Goal: Information Seeking & Learning: Learn about a topic

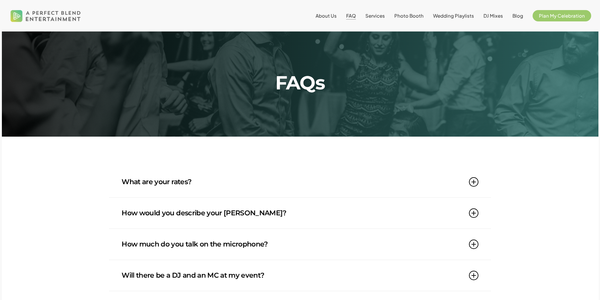
click at [140, 194] on link "What are your rates?" at bounding box center [300, 182] width 356 height 31
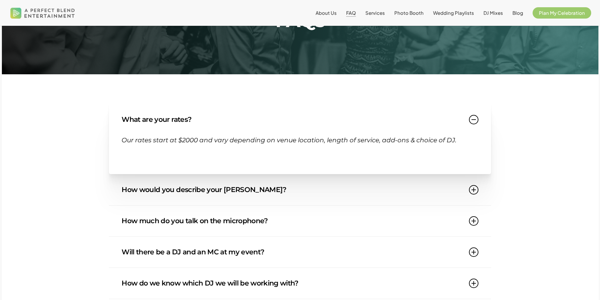
scroll to position [63, 0]
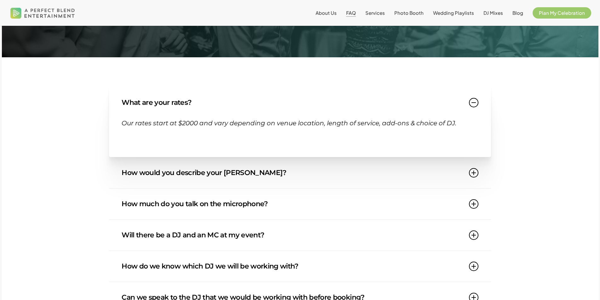
scroll to position [94, 0]
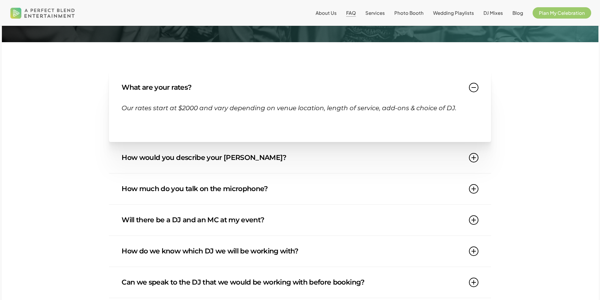
click at [178, 152] on link "How would you describe your [PERSON_NAME]?" at bounding box center [300, 157] width 356 height 31
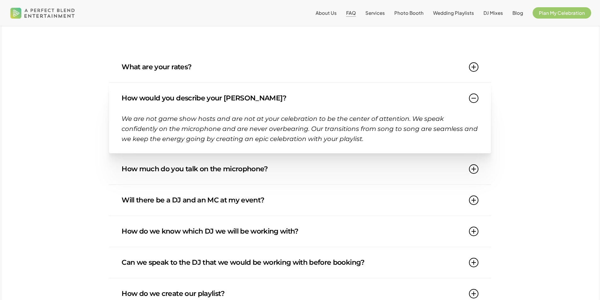
scroll to position [126, 0]
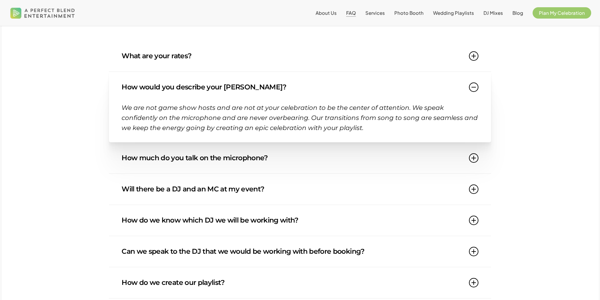
click at [144, 157] on link "How much do you talk on the microphone?" at bounding box center [300, 158] width 356 height 31
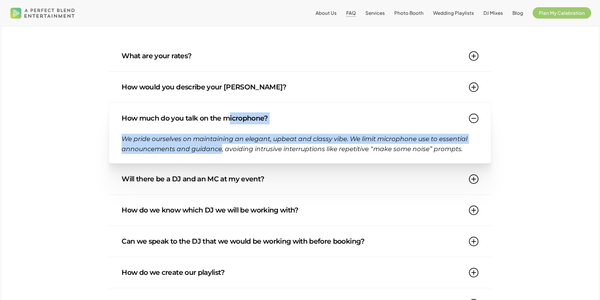
drag, startPoint x: 219, startPoint y: 150, endPoint x: 228, endPoint y: 118, distance: 33.4
click at [228, 118] on div "How much do you talk on the microphone? We pride ourselves on maintaining an el…" at bounding box center [300, 133] width 382 height 61
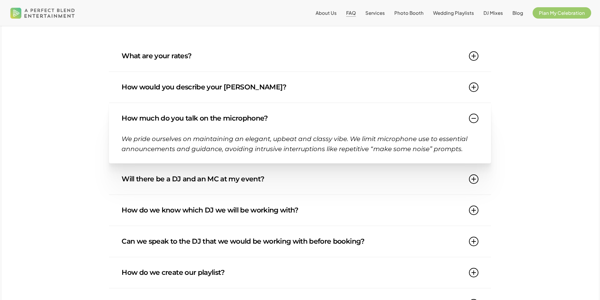
click at [193, 183] on link "Will there be a DJ and an MC at my event?" at bounding box center [300, 179] width 356 height 31
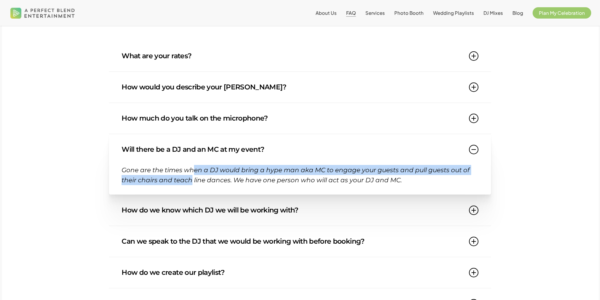
drag, startPoint x: 190, startPoint y: 178, endPoint x: 192, endPoint y: 174, distance: 3.9
click at [192, 174] on span "Gone are the times when a DJ would bring a hype man aka MC to engage your guest…" at bounding box center [296, 175] width 348 height 18
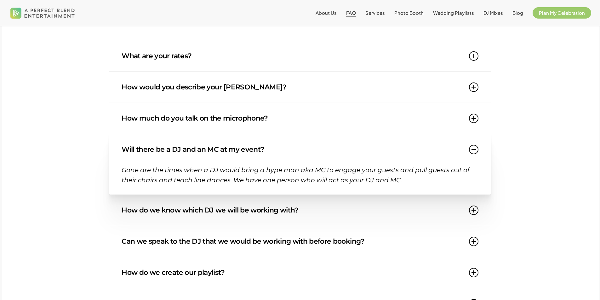
click at [176, 206] on link "How do we know which DJ we will be working with?" at bounding box center [300, 210] width 356 height 31
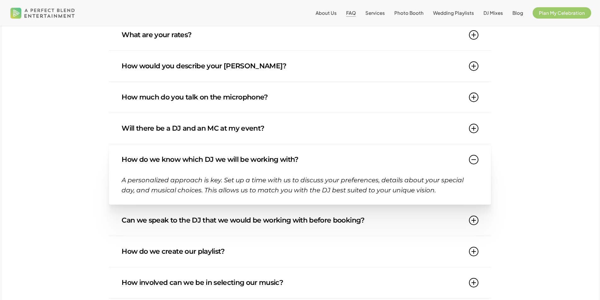
scroll to position [157, 0]
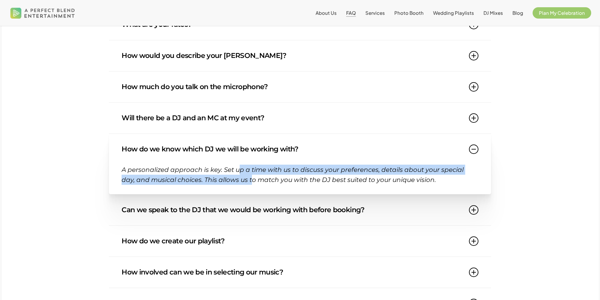
drag, startPoint x: 237, startPoint y: 182, endPoint x: 240, endPoint y: 171, distance: 11.4
click at [240, 171] on span "A personalized approach is key. Set up a time with us to discuss your preferenc…" at bounding box center [293, 175] width 342 height 18
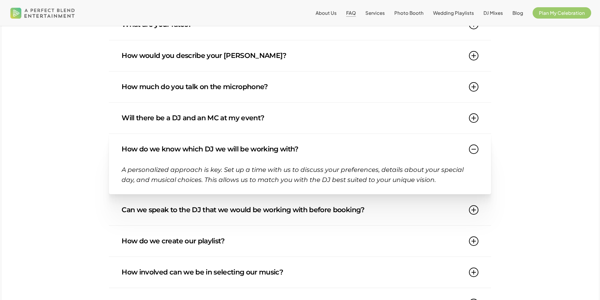
click at [104, 213] on div "What are your rates? Our rates start at $2000 and vary depending on venue locat…" at bounding box center [300, 304] width 596 height 591
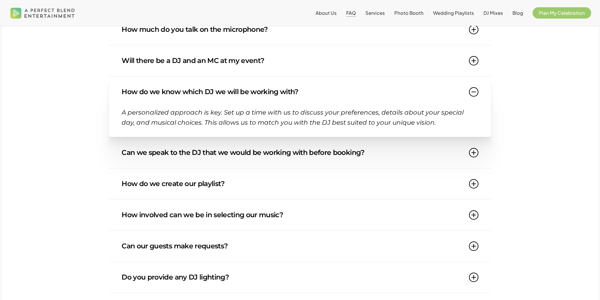
scroll to position [220, 0]
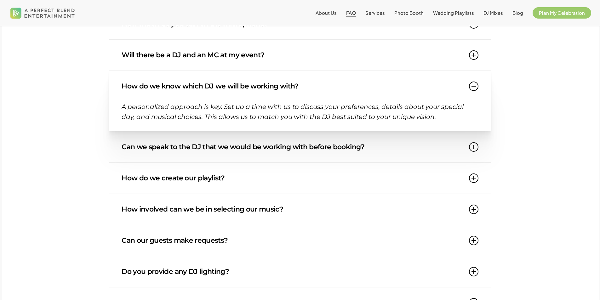
click at [230, 153] on link "Can we speak to the DJ that we would be working with before booking?" at bounding box center [300, 147] width 356 height 31
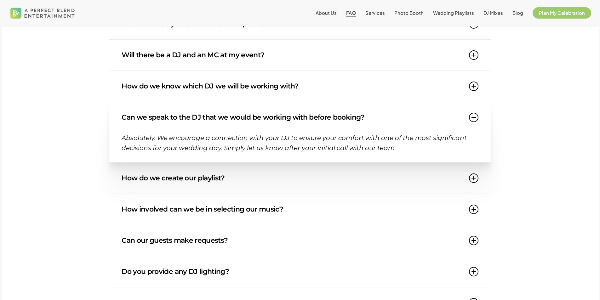
click at [222, 175] on link "How do we create our playlist?" at bounding box center [300, 178] width 356 height 31
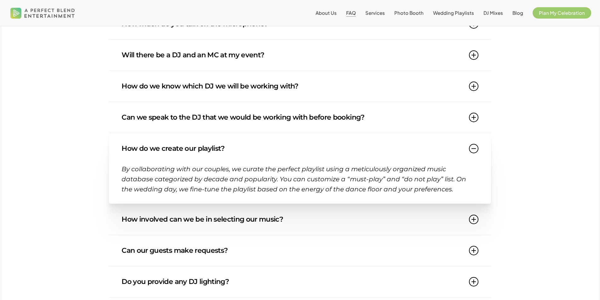
click at [191, 215] on link "How involved can we be in selecting our music?" at bounding box center [300, 219] width 356 height 31
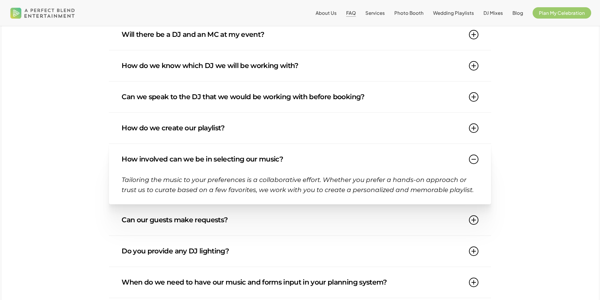
scroll to position [252, 0]
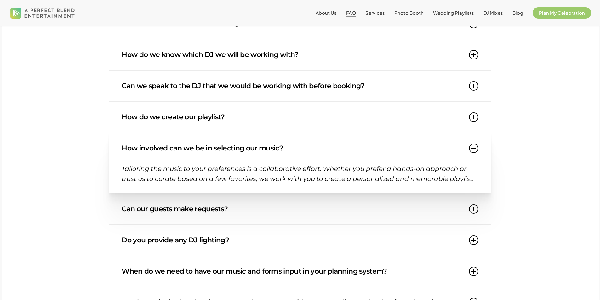
click at [137, 206] on link "Can our guests make requests?" at bounding box center [300, 209] width 356 height 31
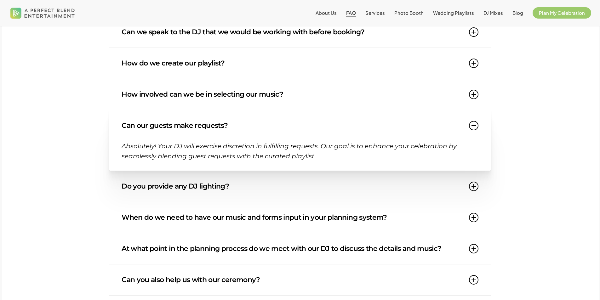
scroll to position [315, 0]
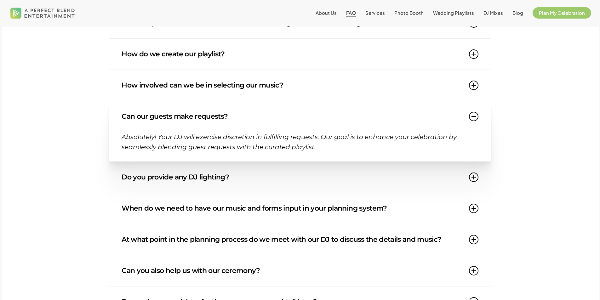
click at [207, 183] on link "Do you provide any DJ lighting?" at bounding box center [300, 177] width 356 height 31
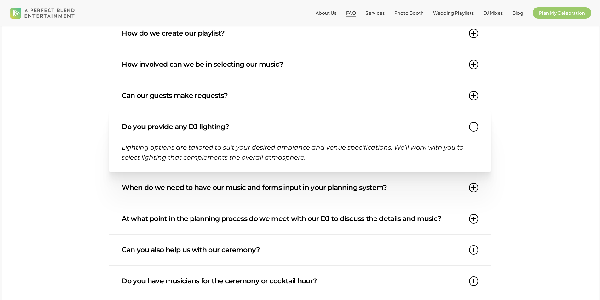
scroll to position [346, 0]
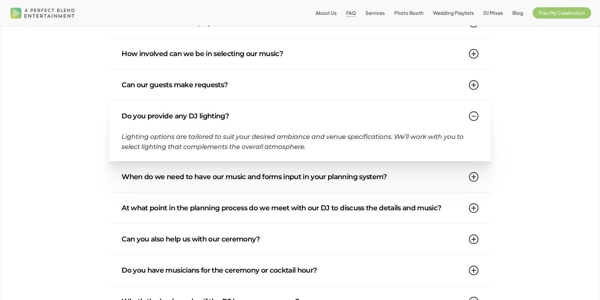
click at [178, 181] on link "When do we need to have our music and forms input in your planning system?" at bounding box center [300, 176] width 356 height 31
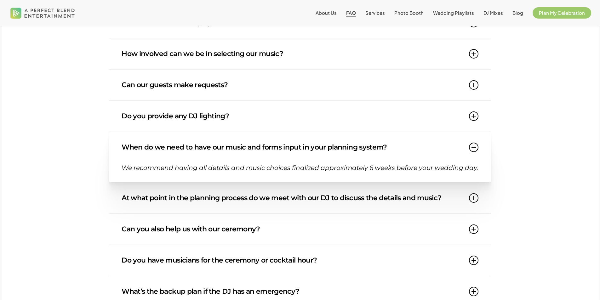
click at [80, 195] on div "What are your rates? Our rates start at $2000 and vary depending on venue locat…" at bounding box center [300, 110] width 596 height 580
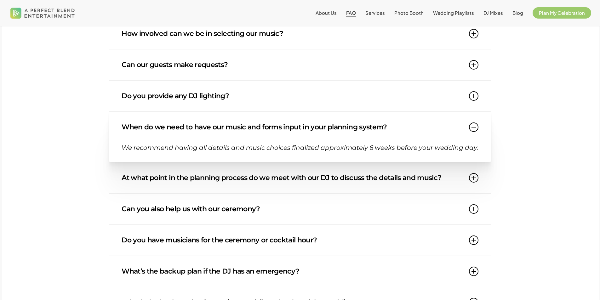
scroll to position [378, 0]
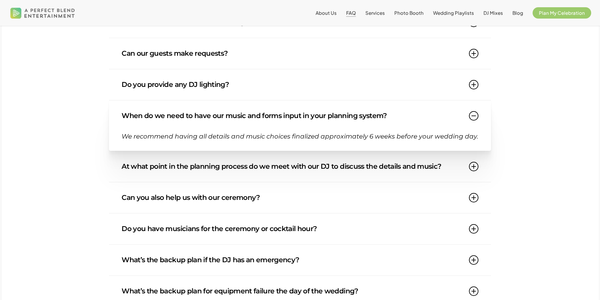
click at [208, 168] on link "At what point in the planning process do we meet with our DJ to discuss the det…" at bounding box center [300, 166] width 356 height 31
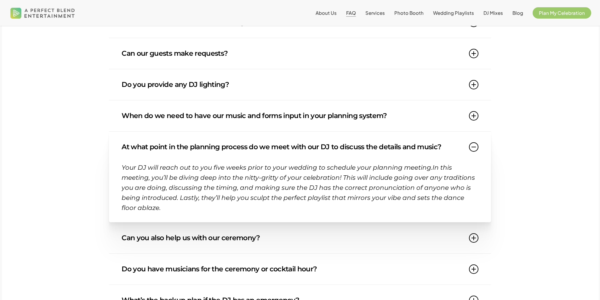
click at [198, 240] on link "Can you also help us with our ceremony?" at bounding box center [300, 238] width 356 height 31
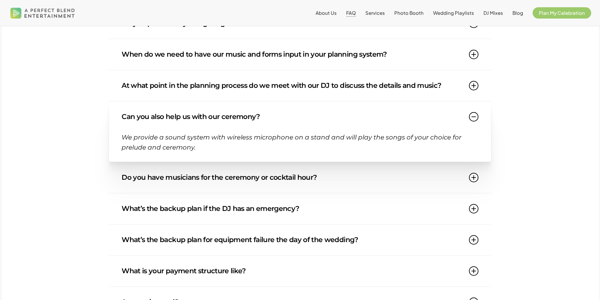
scroll to position [441, 0]
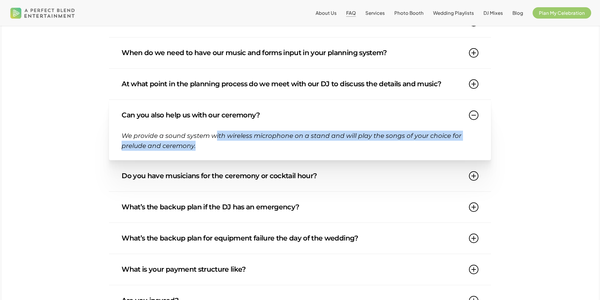
drag, startPoint x: 214, startPoint y: 137, endPoint x: 234, endPoint y: 146, distance: 21.5
click at [234, 146] on p "We provide a sound system with wireless microphone on a stand and will play the…" at bounding box center [300, 141] width 356 height 20
drag, startPoint x: 233, startPoint y: 149, endPoint x: 234, endPoint y: 127, distance: 21.7
click at [234, 127] on div "Can you also help us with our ceremony? We provide a sound system with wireless…" at bounding box center [300, 130] width 382 height 61
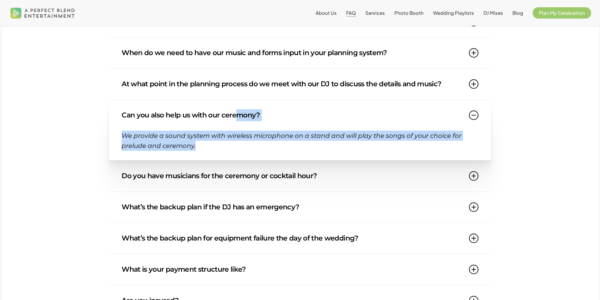
click at [234, 131] on link "Can you also help us with our ceremony?" at bounding box center [300, 115] width 356 height 31
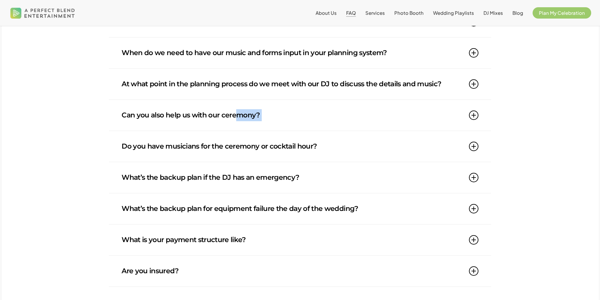
click at [235, 122] on link "Can you also help us with our ceremony?" at bounding box center [300, 115] width 356 height 31
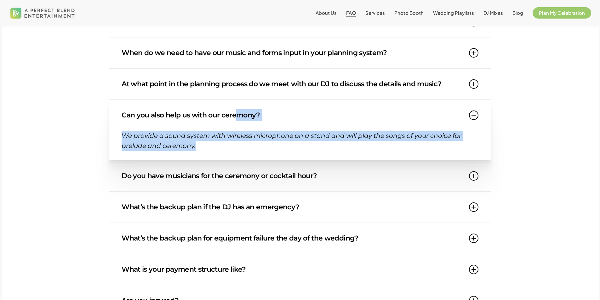
click at [88, 161] on div "What are your rates? Our rates start at $2000 and vary depending on venue locat…" at bounding box center [300, 21] width 596 height 591
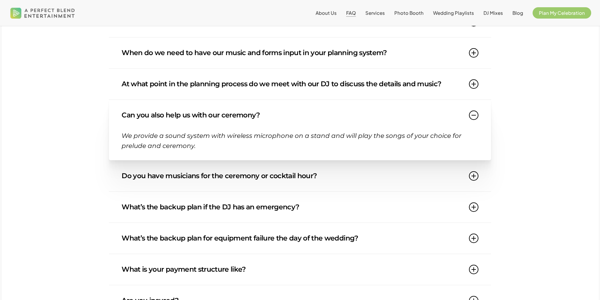
click at [157, 170] on link "Do you have musicians for the ceremony or cocktail hour?" at bounding box center [300, 176] width 356 height 31
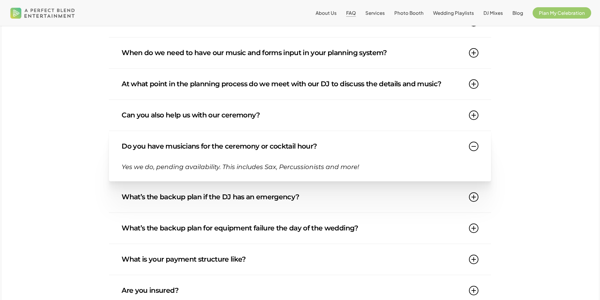
click at [164, 184] on link "What’s the backup plan if the DJ has an emergency?" at bounding box center [300, 197] width 356 height 31
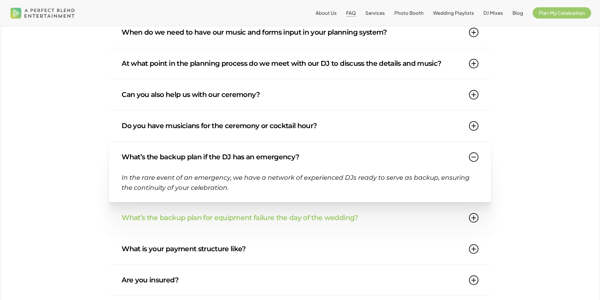
scroll to position [472, 0]
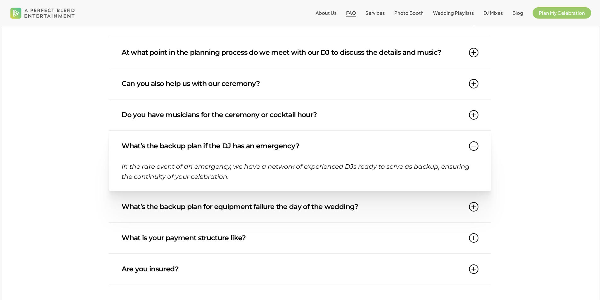
click at [209, 207] on link "What’s the backup plan for equipment failure the day of the wedding?" at bounding box center [300, 206] width 356 height 31
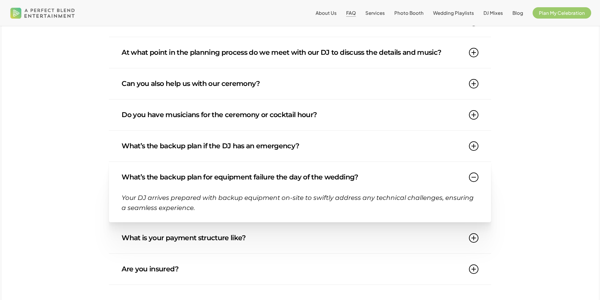
click at [161, 237] on link "What is your payment structure like?" at bounding box center [300, 238] width 356 height 31
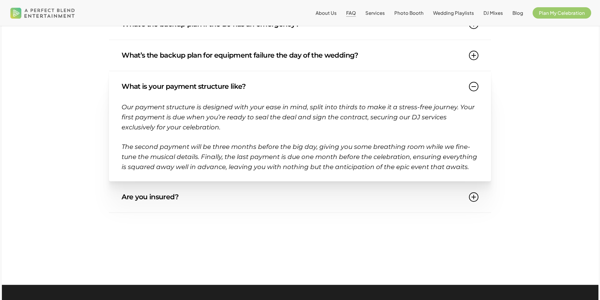
scroll to position [598, 0]
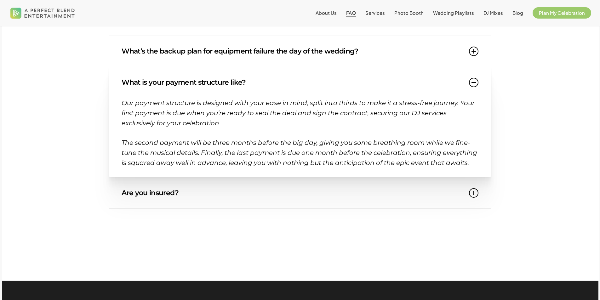
click at [155, 195] on link "Are you insured?" at bounding box center [300, 193] width 356 height 31
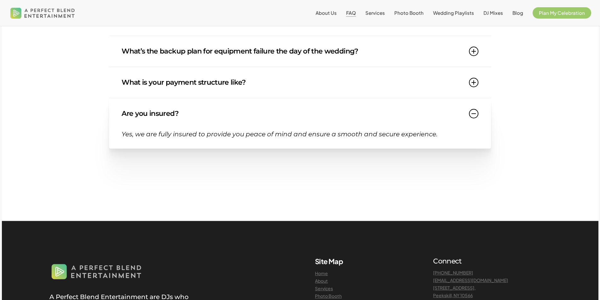
click at [202, 92] on link "What is your payment structure like?" at bounding box center [300, 82] width 356 height 31
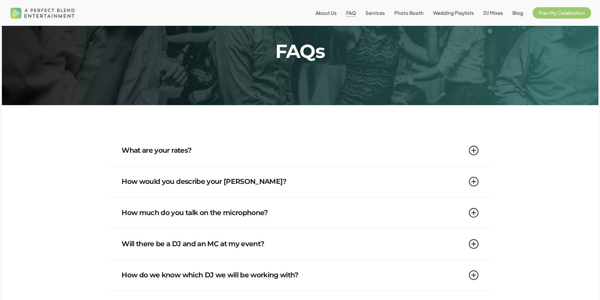
scroll to position [0, 0]
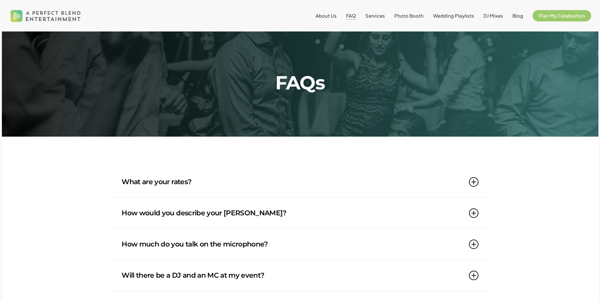
click at [223, 185] on link "What are your rates?" at bounding box center [300, 182] width 356 height 31
